Goal: Find specific page/section: Find specific page/section

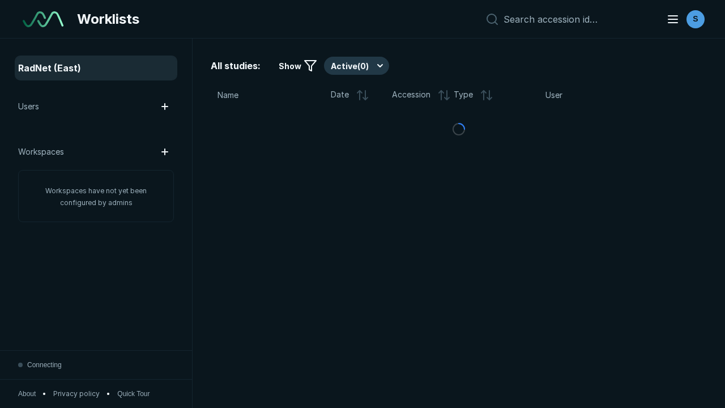
scroll to position [3094, 4719]
